Goal: Task Accomplishment & Management: Use online tool/utility

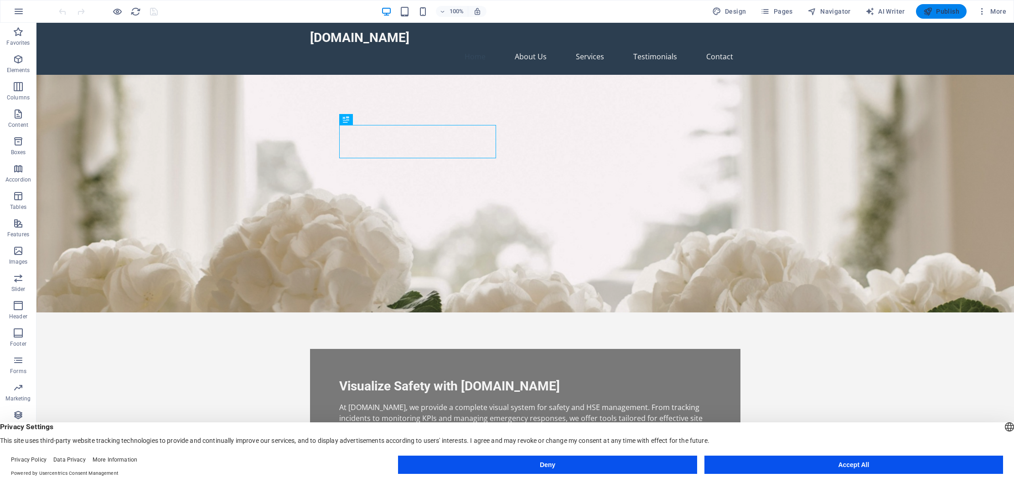
click at [939, 11] on span "Publish" at bounding box center [941, 11] width 36 height 9
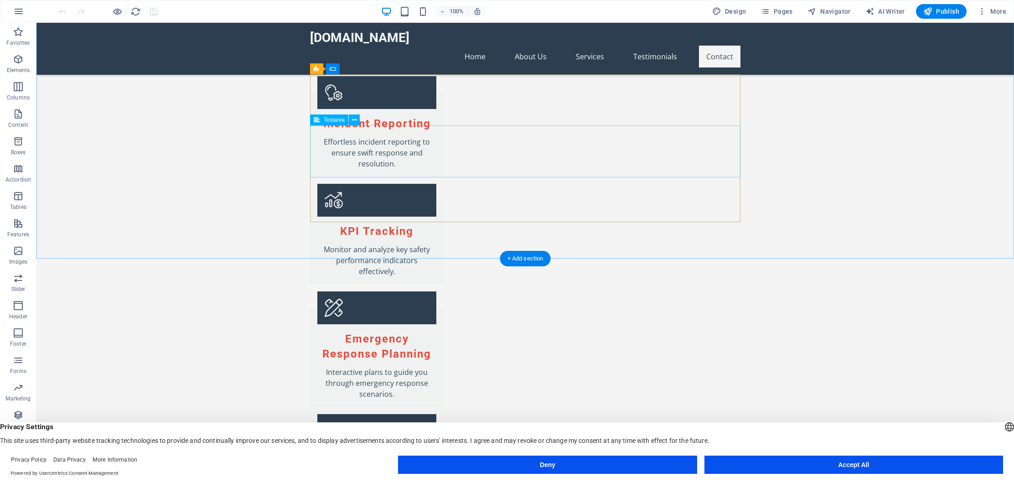
scroll to position [1084, 0]
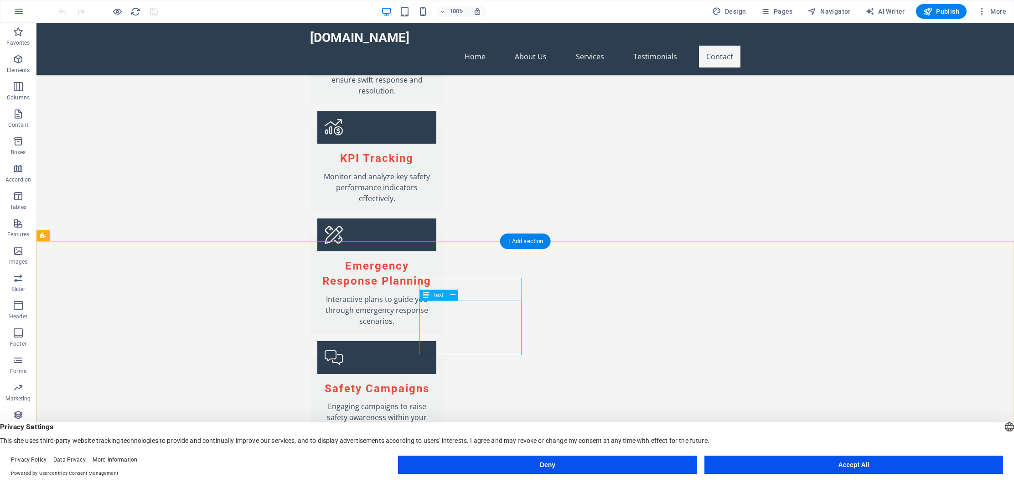
drag, startPoint x: 465, startPoint y: 339, endPoint x: 472, endPoint y: 339, distance: 7.8
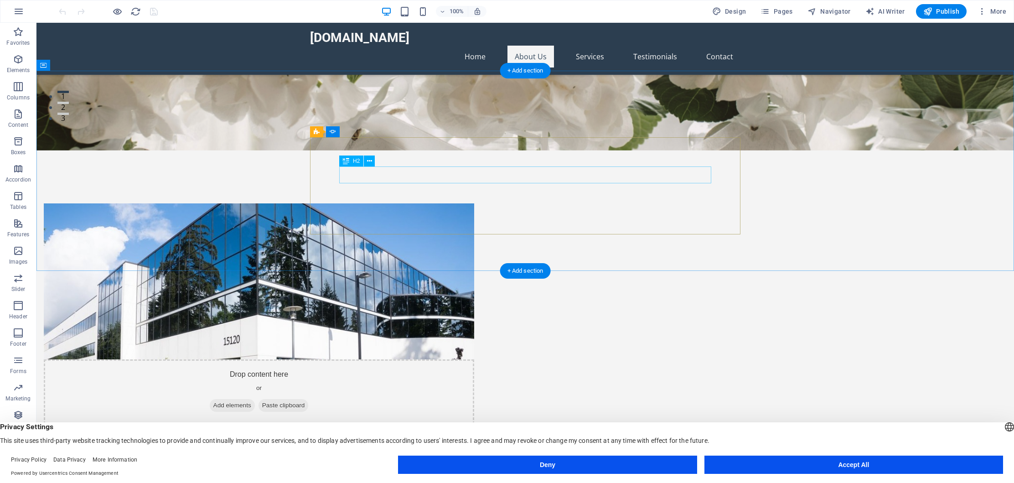
scroll to position [0, 0]
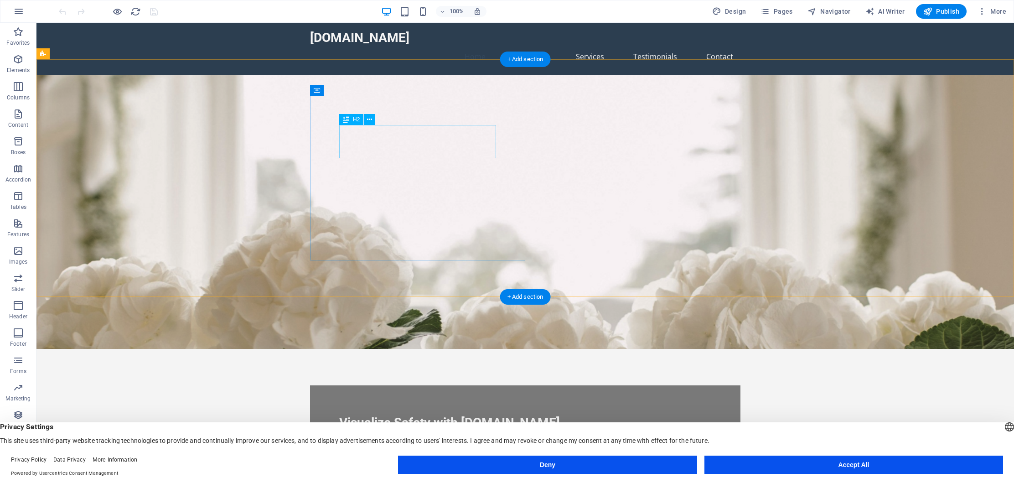
drag, startPoint x: 360, startPoint y: 150, endPoint x: 354, endPoint y: 153, distance: 6.1
click at [359, 414] on div "Visualize Safety with [DOMAIN_NAME]" at bounding box center [525, 422] width 372 height 16
click at [358, 414] on div "Visualize Safety with [DOMAIN_NAME]" at bounding box center [525, 422] width 372 height 16
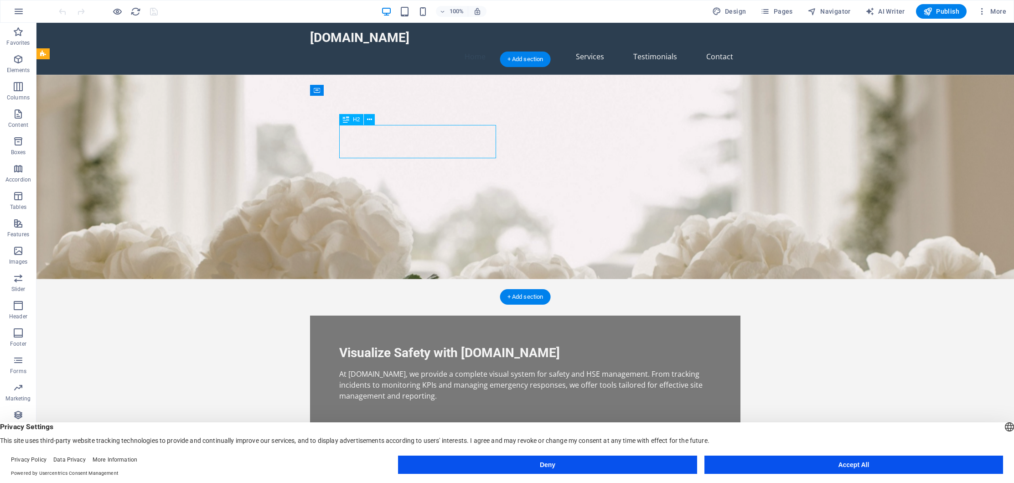
drag, startPoint x: 358, startPoint y: 151, endPoint x: 197, endPoint y: 151, distance: 160.5
click at [197, 151] on figure at bounding box center [524, 177] width 977 height 204
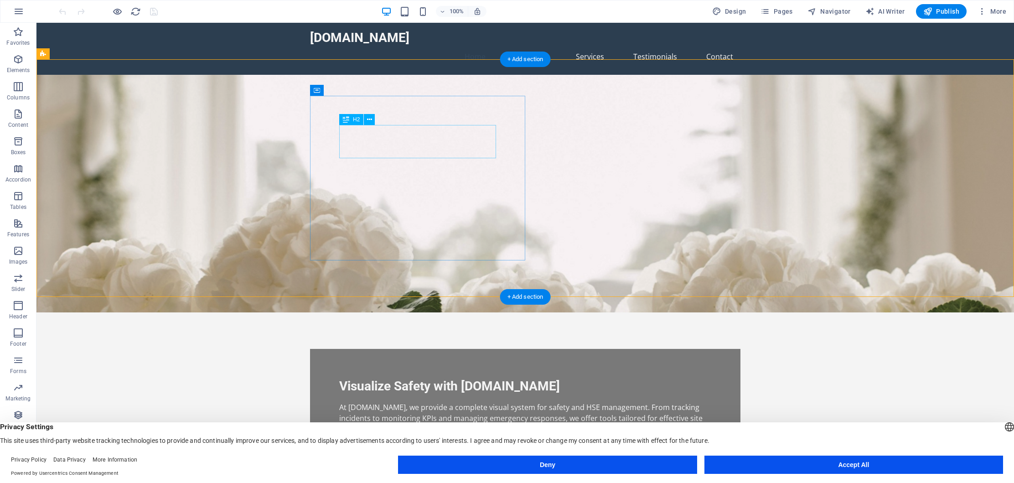
click at [371, 378] on div "Visualize Safety with [DOMAIN_NAME]" at bounding box center [525, 386] width 372 height 16
click at [363, 378] on div "Visualize Safety with [DOMAIN_NAME]" at bounding box center [525, 386] width 372 height 16
click at [360, 378] on div "Visualize Safety with [DOMAIN_NAME]" at bounding box center [525, 386] width 372 height 16
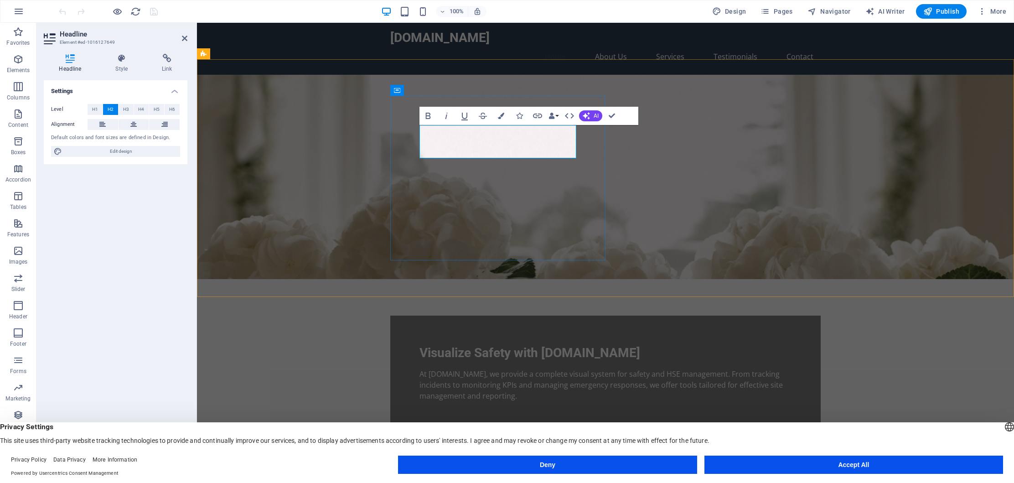
click at [437, 345] on span "Visualize Safety with [DOMAIN_NAME]" at bounding box center [529, 352] width 221 height 15
drag, startPoint x: 442, startPoint y: 152, endPoint x: 406, endPoint y: 151, distance: 36.0
click at [418, 315] on div "Visualize Safety with [DOMAIN_NAME] At [DOMAIN_NAME], we provide a complete vis…" at bounding box center [605, 372] width 430 height 115
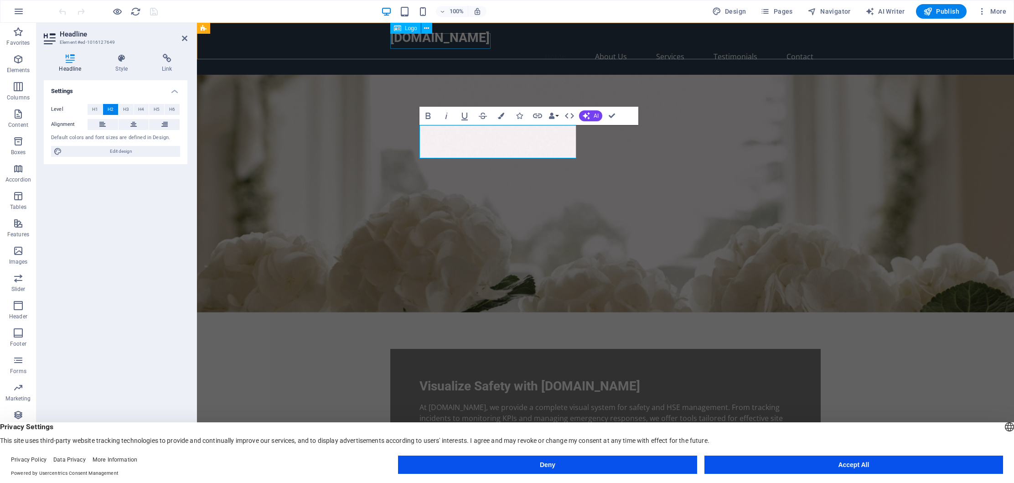
click at [403, 44] on div "[DOMAIN_NAME]" at bounding box center [605, 38] width 430 height 16
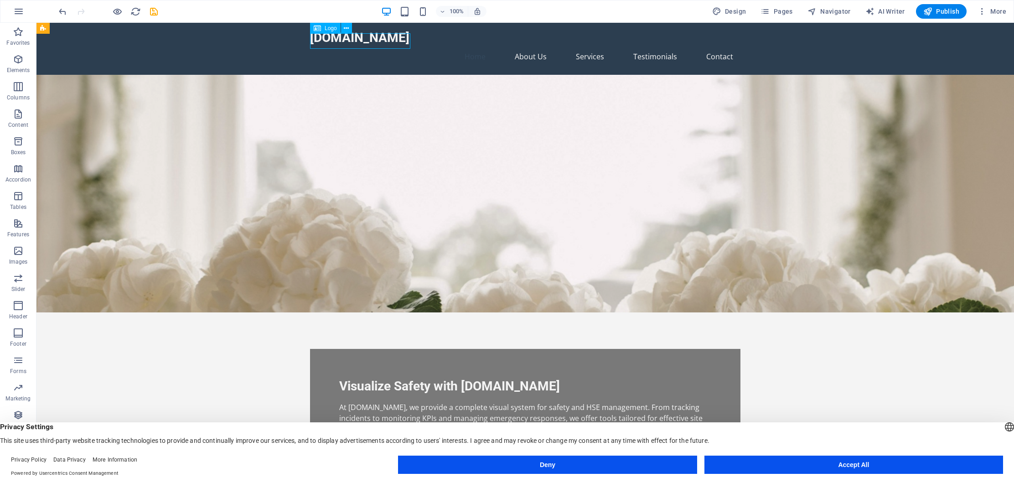
click at [327, 42] on div "[DOMAIN_NAME]" at bounding box center [525, 38] width 430 height 16
click at [330, 42] on div "[DOMAIN_NAME]" at bounding box center [525, 38] width 430 height 16
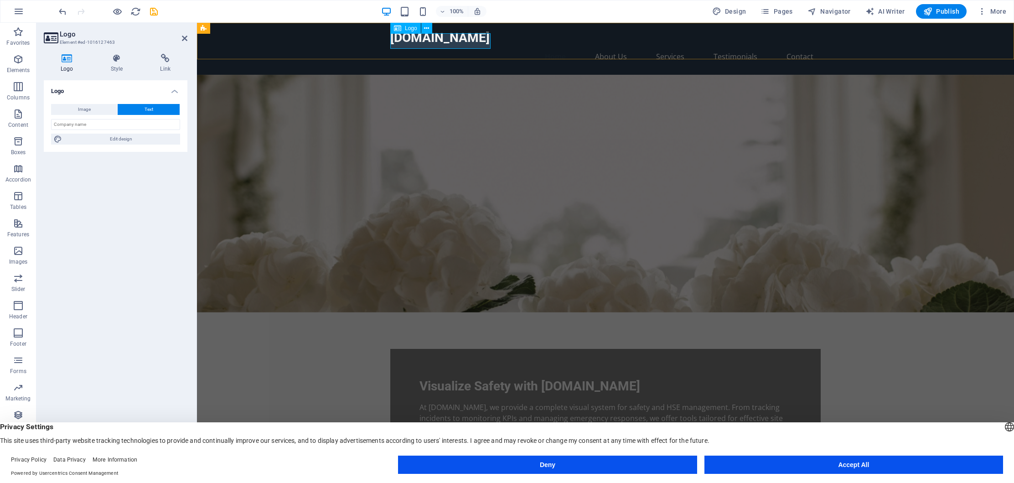
click at [405, 41] on div "[DOMAIN_NAME]" at bounding box center [605, 38] width 430 height 16
click at [413, 42] on div "[DOMAIN_NAME]" at bounding box center [605, 38] width 430 height 16
click at [411, 42] on div "[DOMAIN_NAME]" at bounding box center [605, 38] width 430 height 16
click at [410, 42] on div "[DOMAIN_NAME]" at bounding box center [605, 38] width 430 height 16
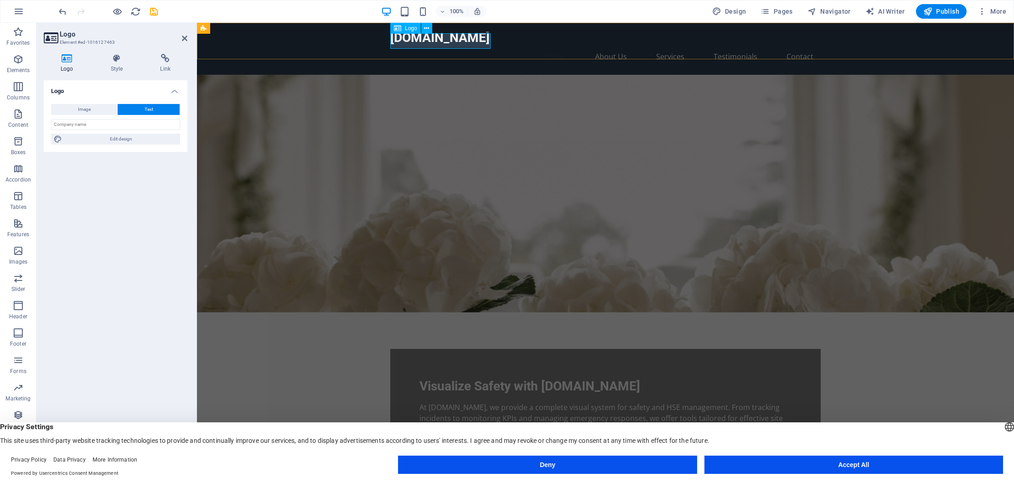
click at [406, 41] on div "[DOMAIN_NAME]" at bounding box center [605, 38] width 430 height 16
click at [397, 41] on div "[DOMAIN_NAME]" at bounding box center [605, 38] width 430 height 16
click at [394, 41] on div "[DOMAIN_NAME]" at bounding box center [605, 38] width 430 height 16
click at [91, 125] on input "text" at bounding box center [115, 124] width 129 height 11
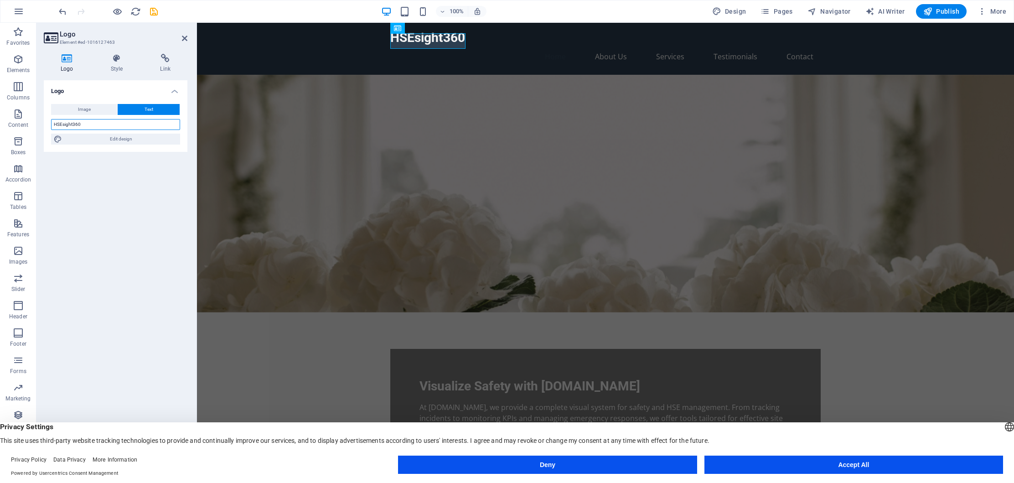
type input "HSEsight360"
click at [134, 208] on div "Logo Image Text Drag files here, click to choose files or select files from Fil…" at bounding box center [116, 270] width 144 height 381
click at [763, 167] on figure at bounding box center [605, 194] width 817 height 238
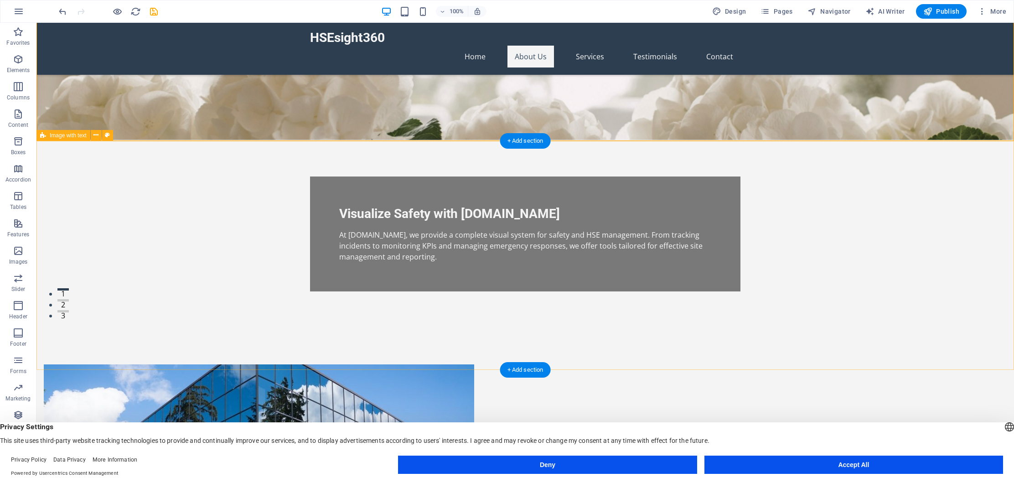
scroll to position [158, 0]
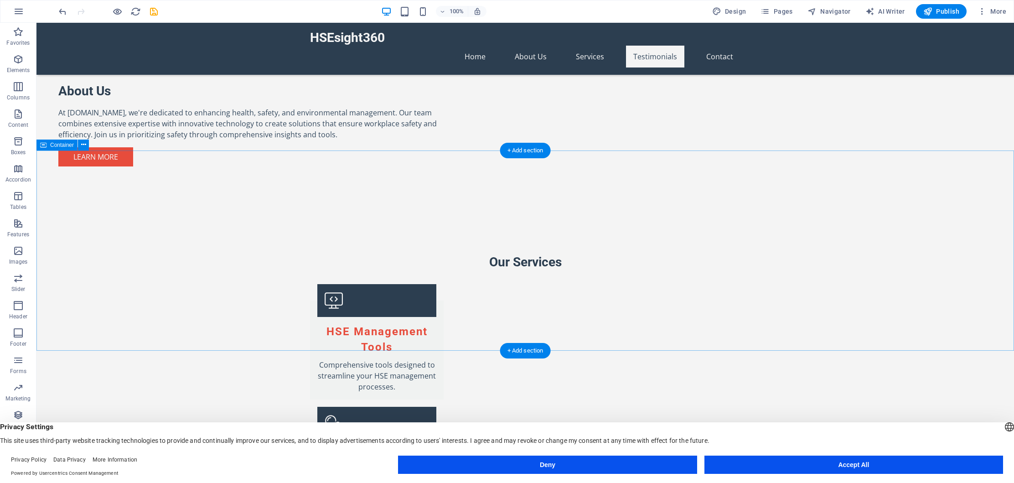
scroll to position [727, 0]
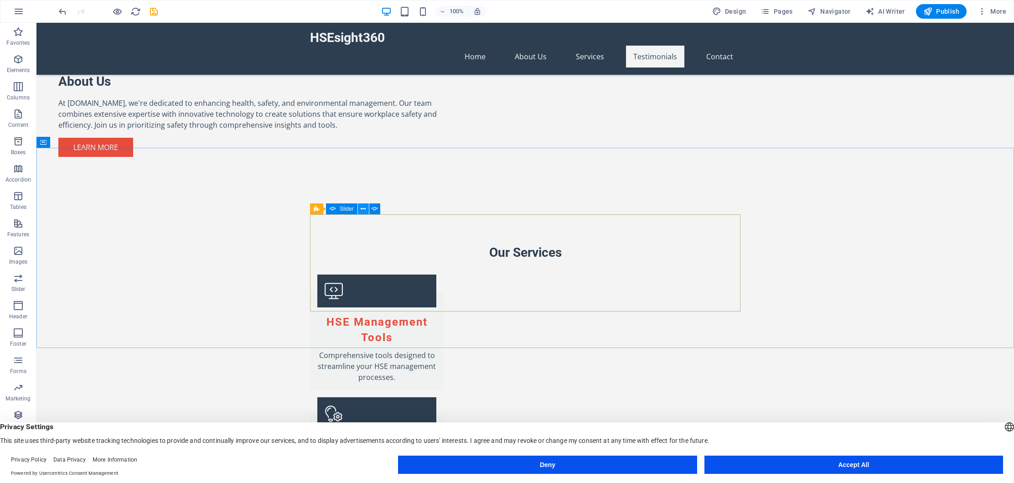
click at [364, 210] on icon at bounding box center [363, 209] width 5 height 10
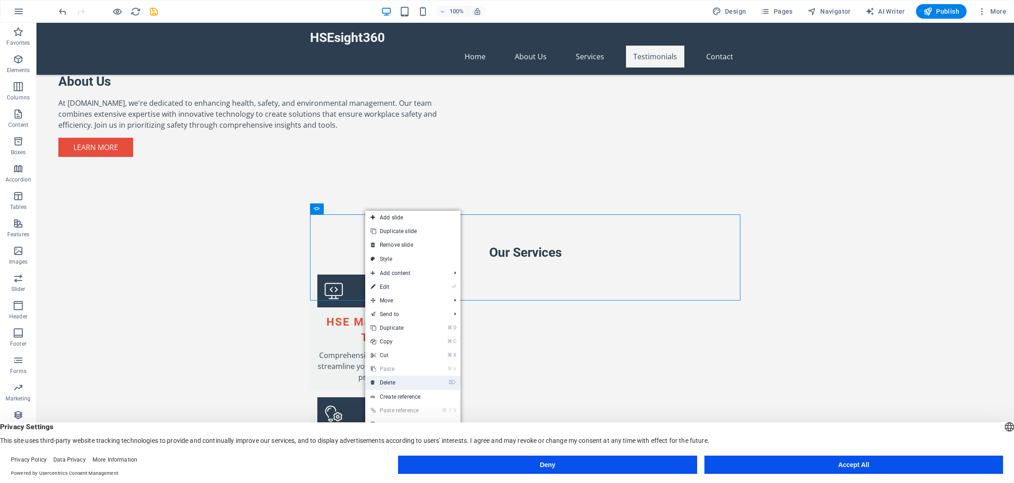
click at [395, 381] on link "⌦ Delete" at bounding box center [395, 383] width 61 height 14
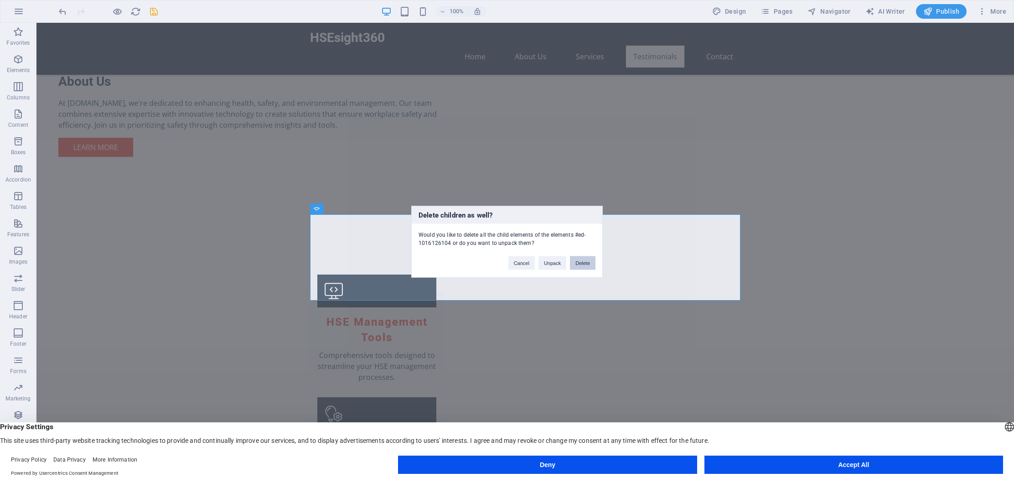
click at [581, 264] on button "Delete" at bounding box center [583, 263] width 26 height 14
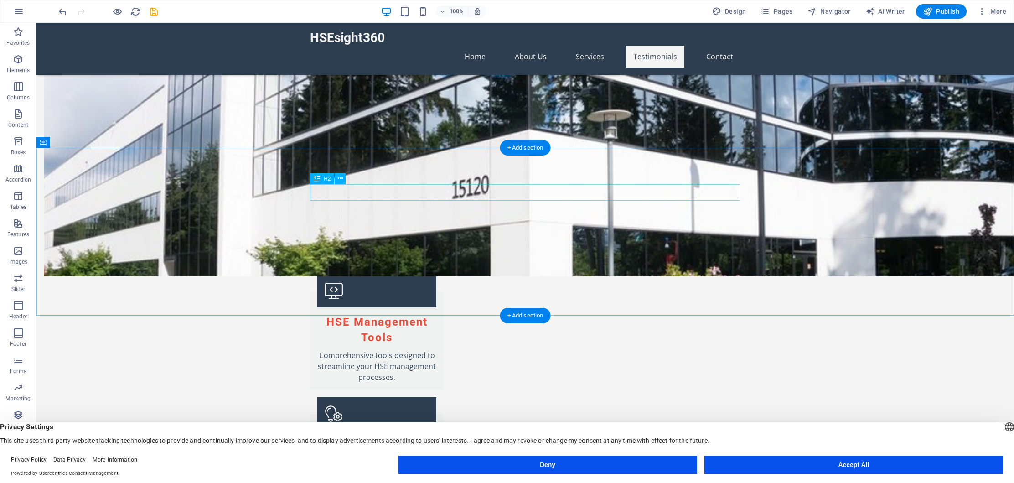
click at [83, 143] on icon at bounding box center [83, 142] width 5 height 10
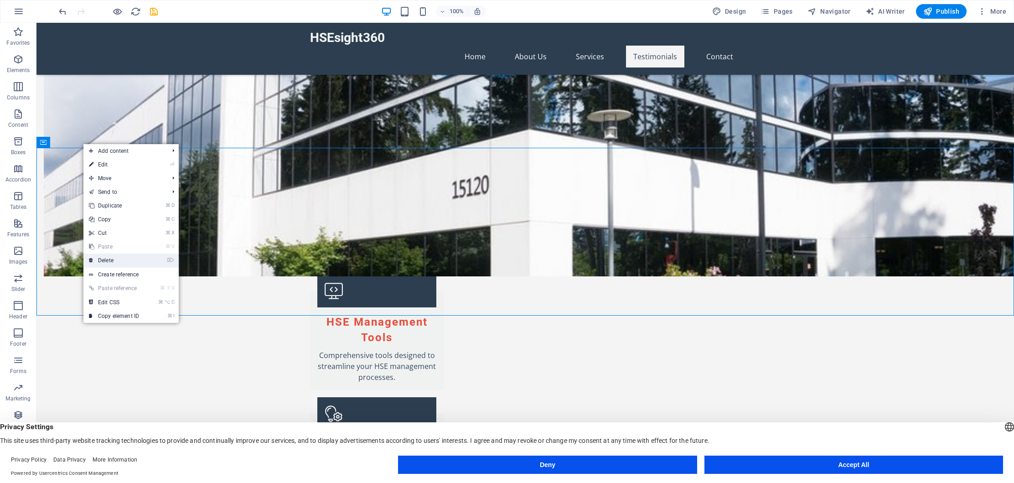
click at [116, 260] on link "⌦ Delete" at bounding box center [113, 260] width 61 height 14
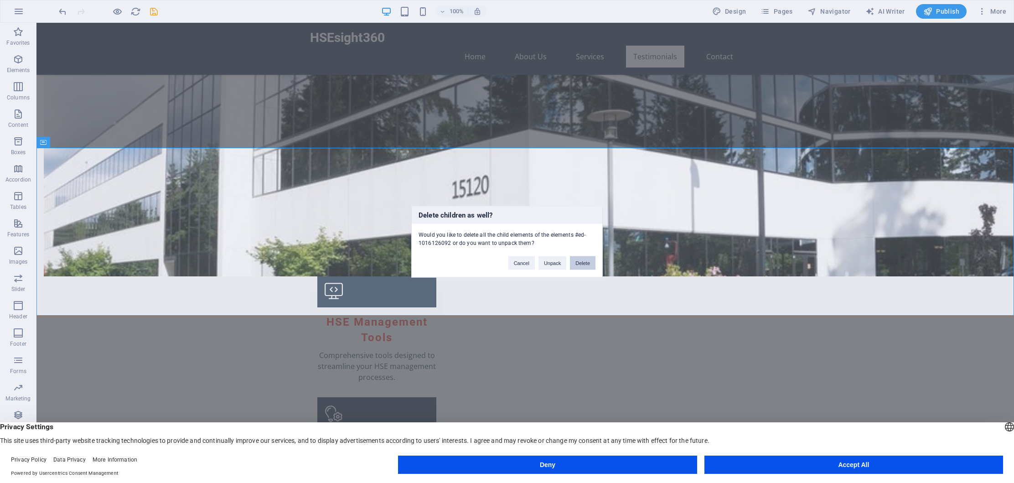
drag, startPoint x: 544, startPoint y: 239, endPoint x: 581, endPoint y: 262, distance: 43.0
click at [581, 262] on button "Delete" at bounding box center [583, 263] width 26 height 14
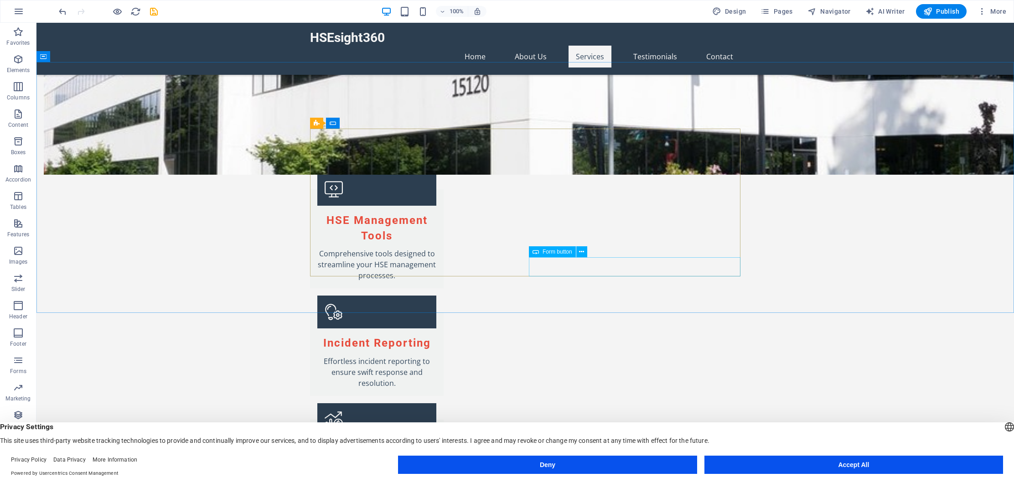
scroll to position [884, 0]
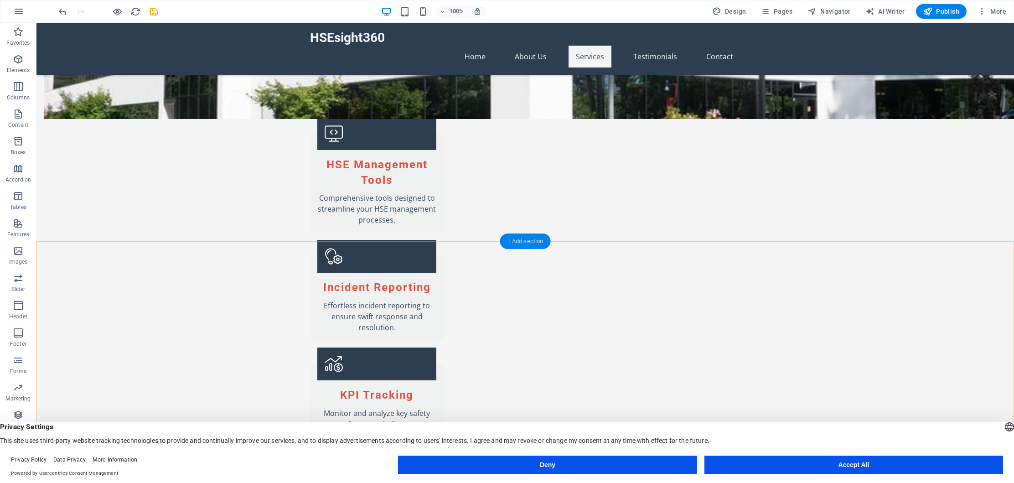
click at [526, 239] on div "+ Add section" at bounding box center [525, 241] width 51 height 16
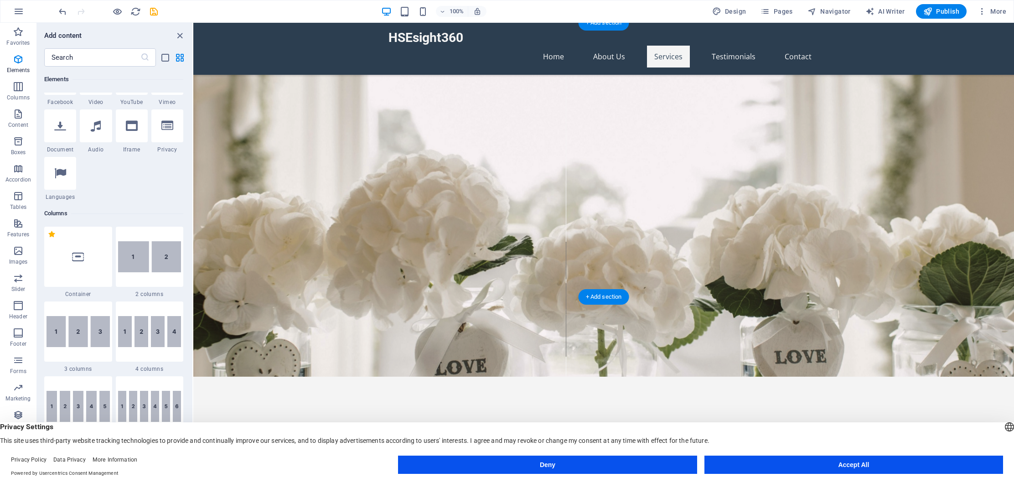
scroll to position [0, 0]
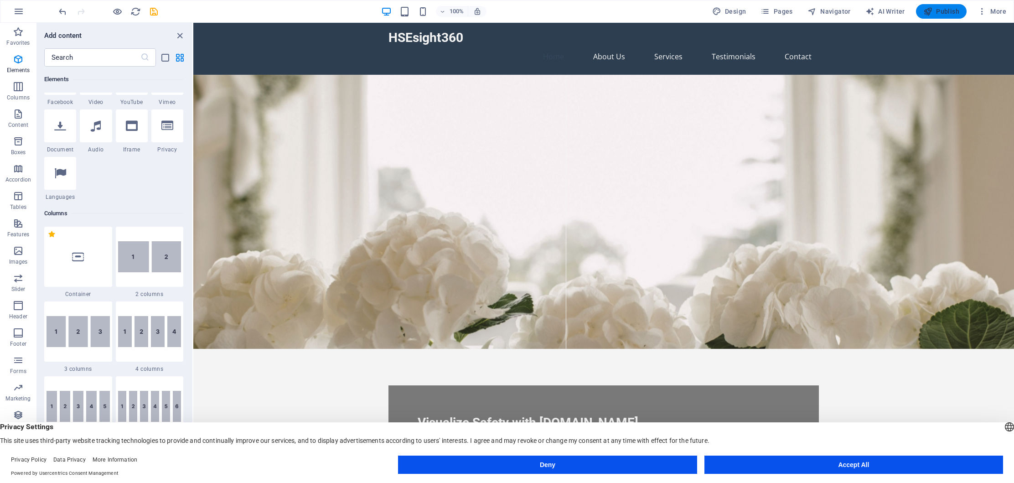
click at [945, 11] on span "Publish" at bounding box center [941, 11] width 36 height 9
checkbox input "false"
